Goal: Task Accomplishment & Management: Complete application form

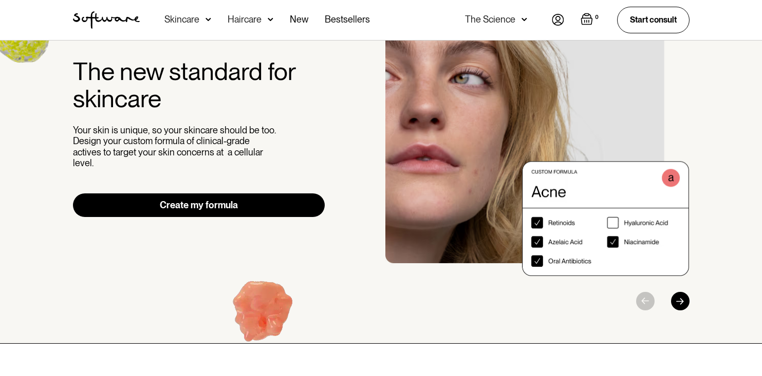
scroll to position [2, 0]
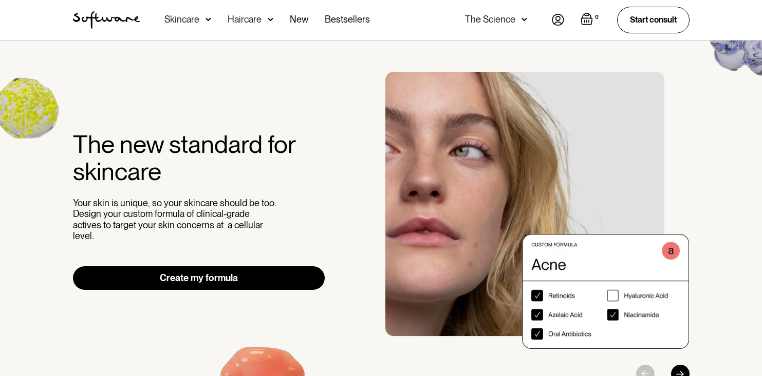
click at [555, 20] on img at bounding box center [558, 20] width 12 height 12
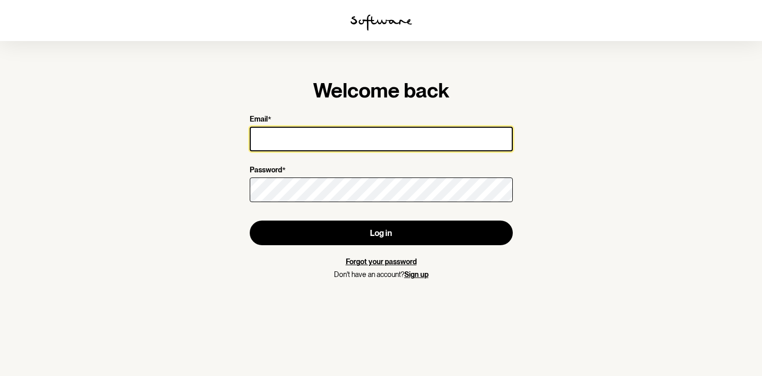
type input "kate_lindeman@hotmail.com"
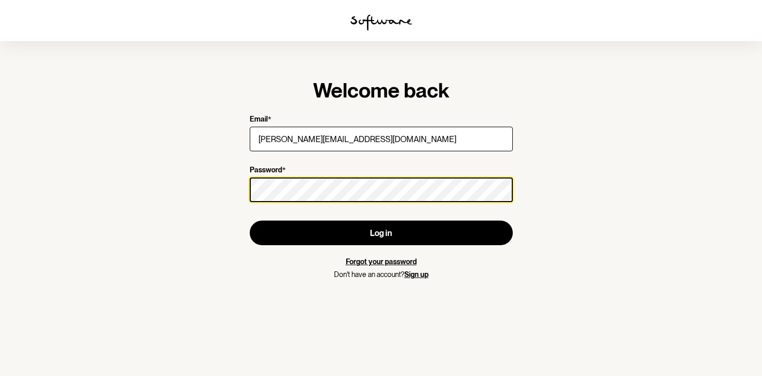
click at [381, 233] on button "Log in" at bounding box center [381, 233] width 263 height 25
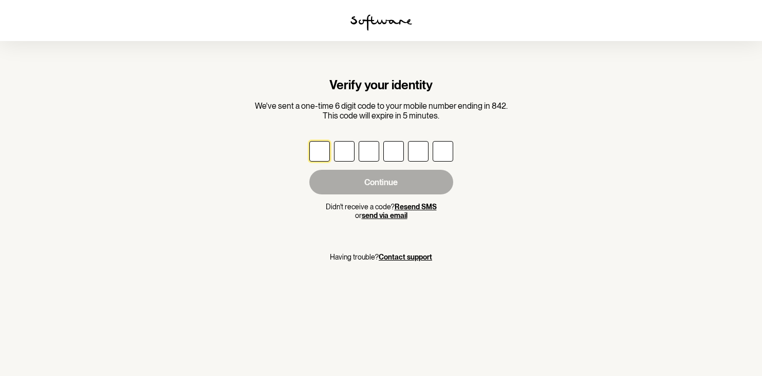
type input "6"
type input "4"
type input "3"
type input "5"
type input "0"
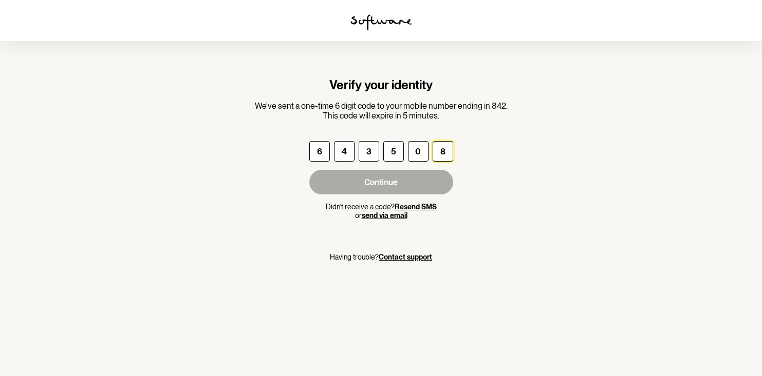
type input "8"
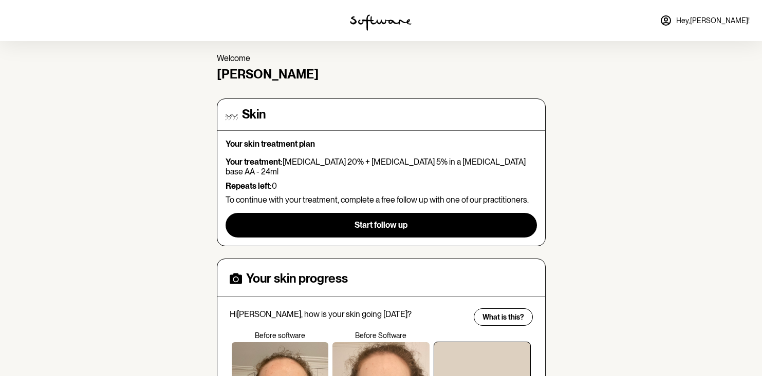
scroll to position [34, 0]
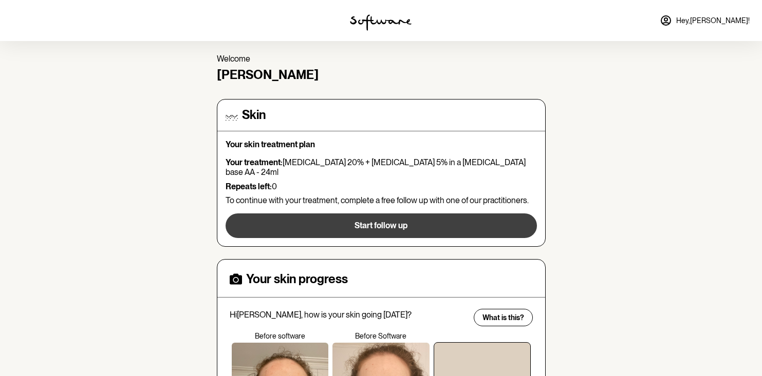
click at [352, 214] on button "Start follow up" at bounding box center [380, 226] width 311 height 25
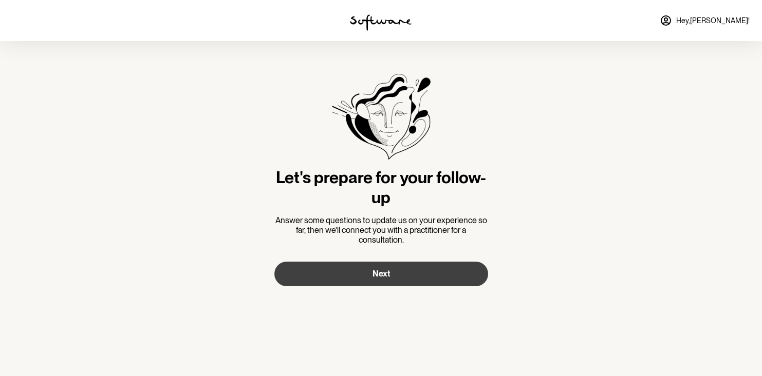
click at [368, 279] on button "Next" at bounding box center [381, 274] width 214 height 25
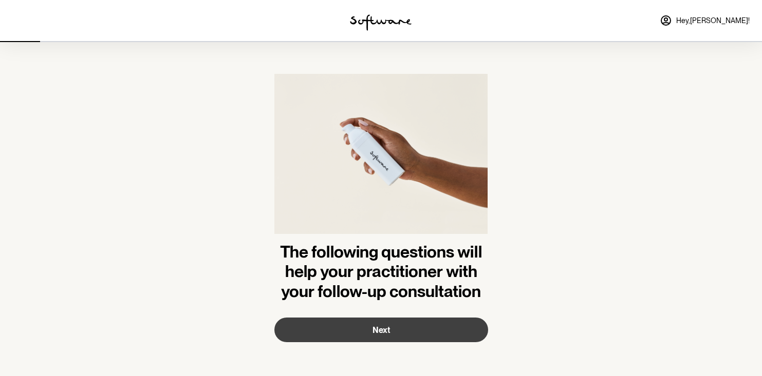
click at [392, 327] on button "Next" at bounding box center [381, 330] width 214 height 25
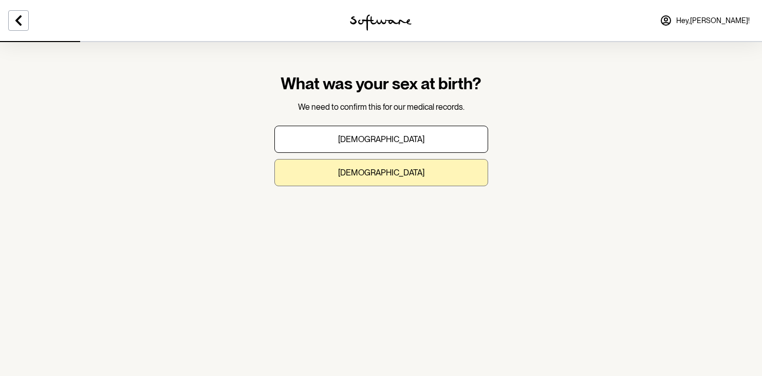
click at [380, 173] on p "Female" at bounding box center [381, 173] width 86 height 10
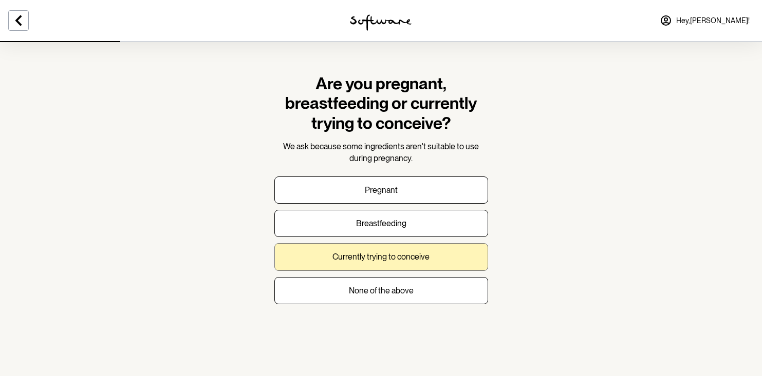
click at [380, 248] on button "Currently trying to conceive" at bounding box center [381, 256] width 214 height 27
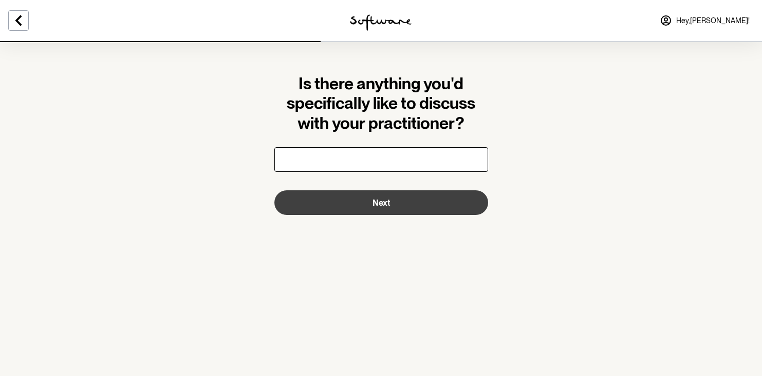
click at [382, 208] on button "Next" at bounding box center [381, 203] width 214 height 25
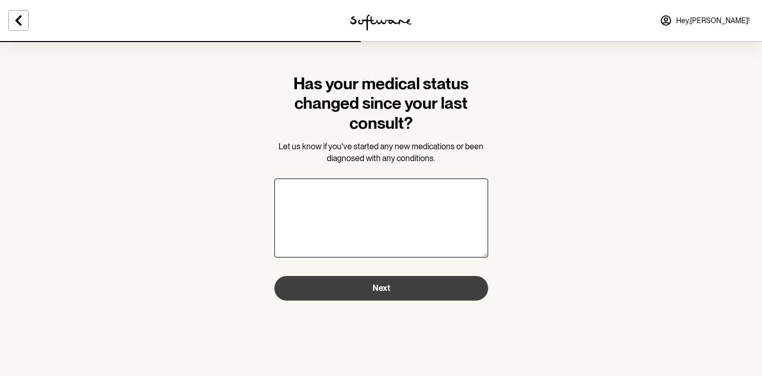
click at [385, 285] on span "Next" at bounding box center [380, 288] width 17 height 10
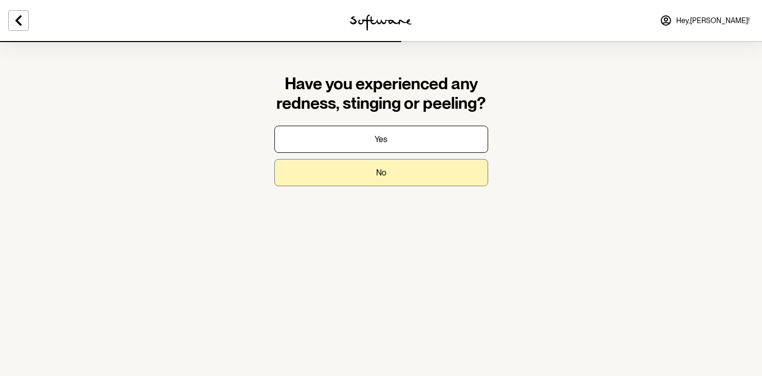
click at [371, 174] on button "No" at bounding box center [381, 172] width 214 height 27
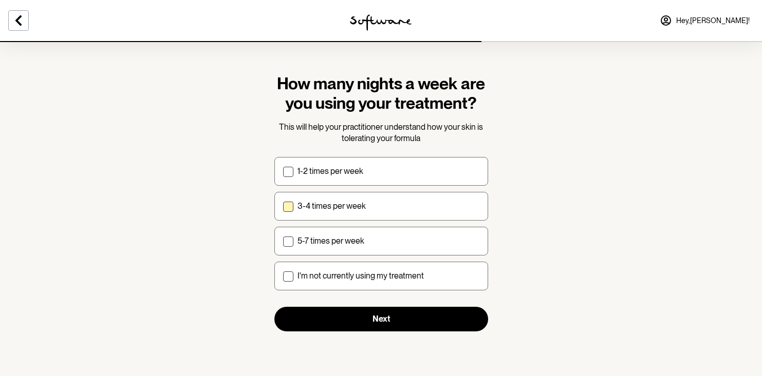
click at [367, 202] on div "3-4 times per week" at bounding box center [388, 206] width 182 height 10
click at [283, 206] on input "3-4 times per week" at bounding box center [282, 206] width 1 height 1
checkbox input "true"
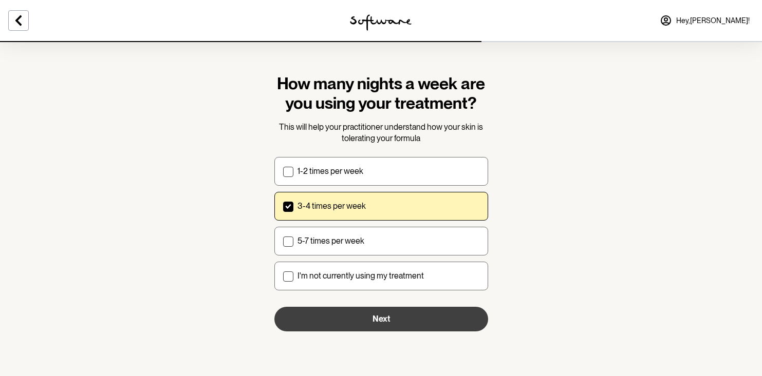
click at [385, 321] on span "Next" at bounding box center [380, 319] width 17 height 10
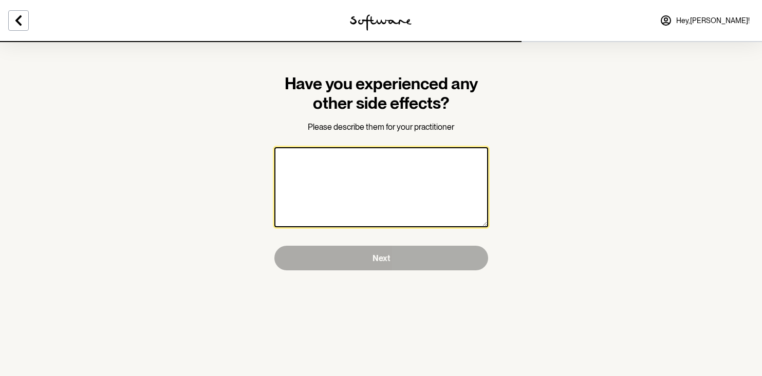
click at [375, 204] on textarea "Have you experienced any other side effects?" at bounding box center [381, 187] width 214 height 80
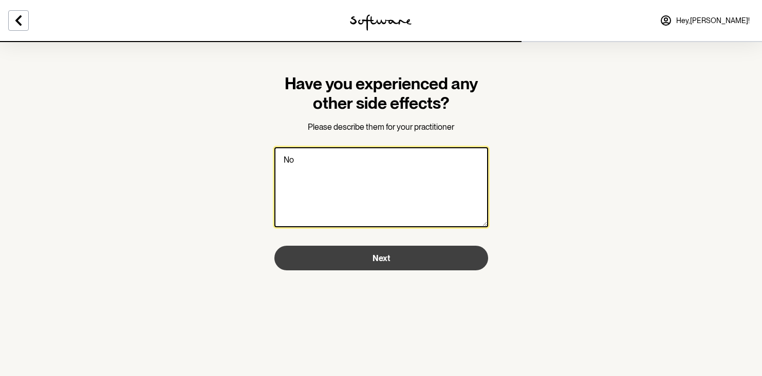
type textarea "No"
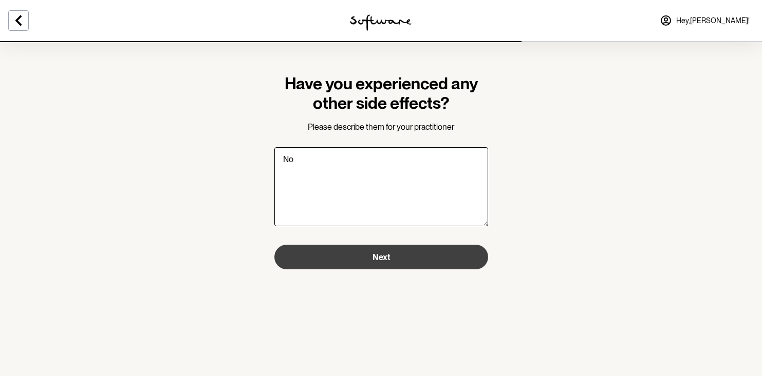
click at [388, 257] on span "Next" at bounding box center [380, 258] width 17 height 10
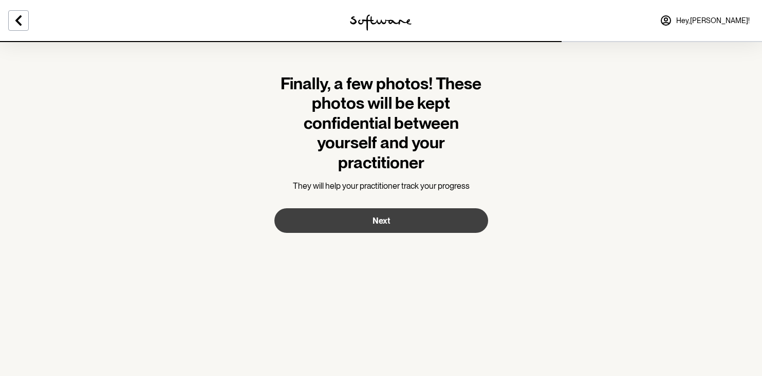
click at [380, 219] on span "Next" at bounding box center [380, 221] width 17 height 10
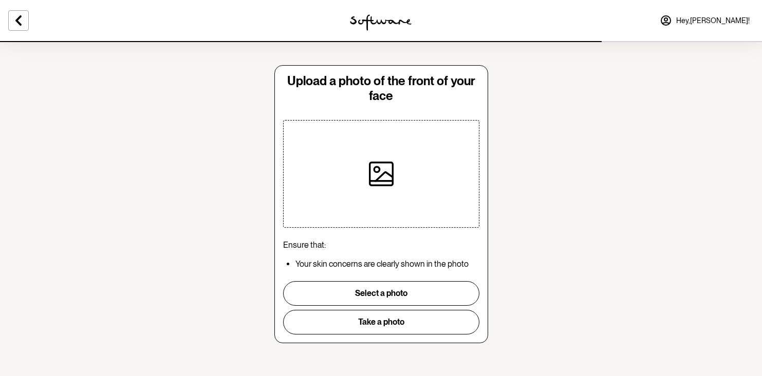
scroll to position [9, 0]
